Goal: Task Accomplishment & Management: Manage account settings

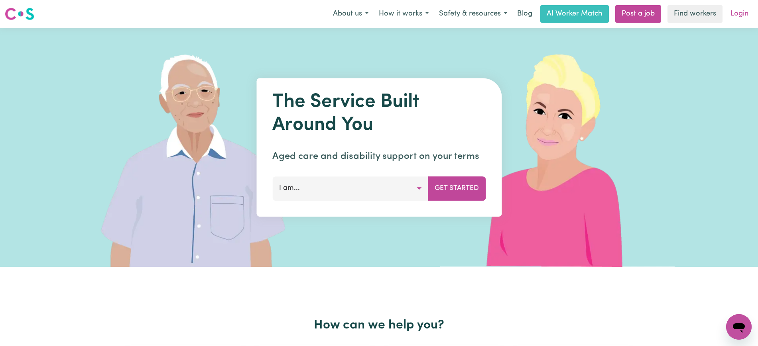
click at [743, 12] on link "Login" at bounding box center [740, 14] width 28 height 18
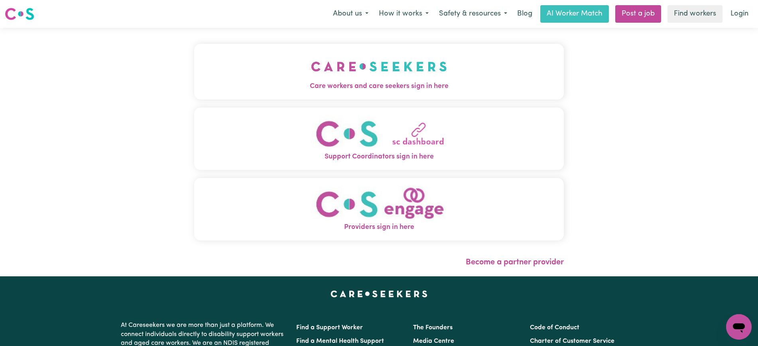
click at [384, 64] on img "Care workers and care seekers sign in here" at bounding box center [379, 67] width 136 height 30
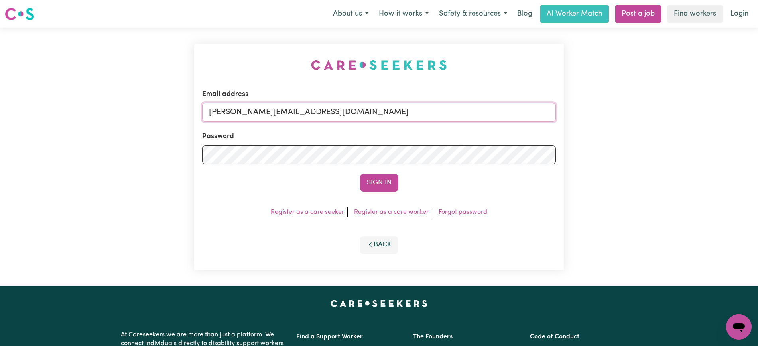
click at [353, 107] on input "yvonne@careseekers.com.au" at bounding box center [379, 112] width 354 height 19
drag, startPoint x: 255, startPoint y: 111, endPoint x: 547, endPoint y: 145, distance: 294.2
click at [573, 111] on div "Email address SUPERUSER~AlanWhittonHCP@careseekers.com.au Password Sign In Regi…" at bounding box center [379, 157] width 758 height 258
type input "superuser~db711274@gmail.com"
click at [360, 174] on button "Sign In" at bounding box center [379, 183] width 38 height 18
